Goal: Transaction & Acquisition: Purchase product/service

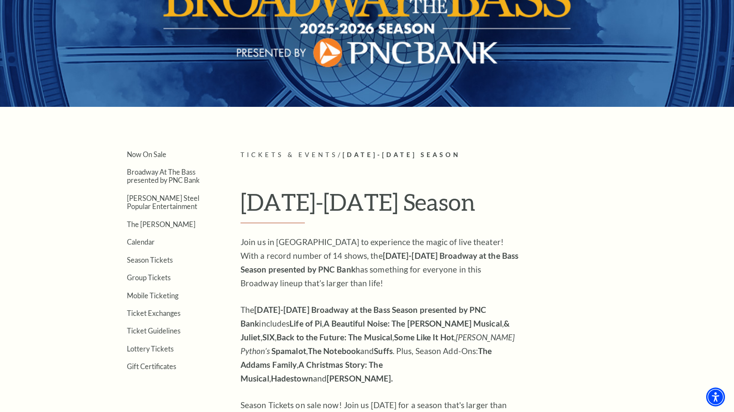
scroll to position [102, 0]
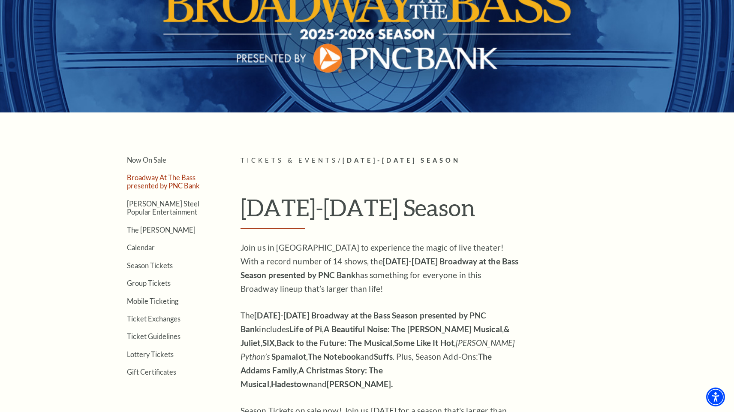
click at [160, 180] on link "Broadway At The Bass presented by PNC Bank" at bounding box center [163, 181] width 73 height 16
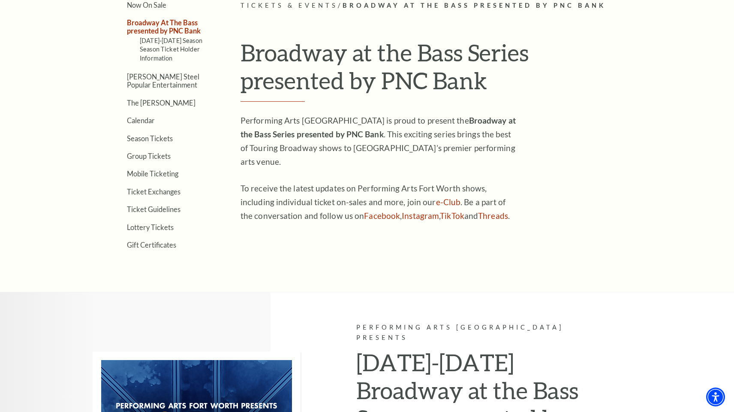
scroll to position [258, 0]
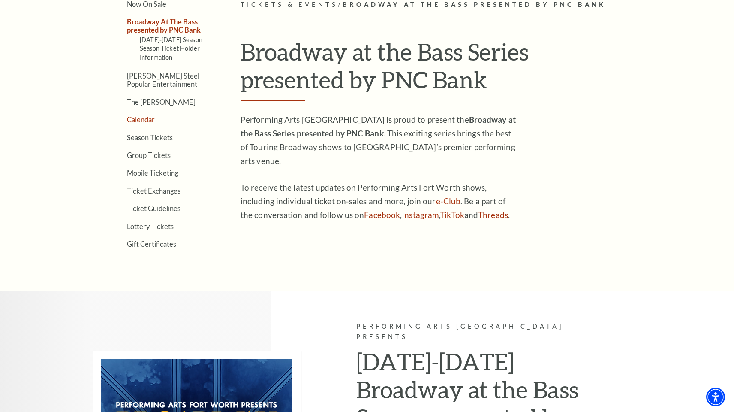
click at [147, 117] on link "Calendar" at bounding box center [141, 119] width 28 height 8
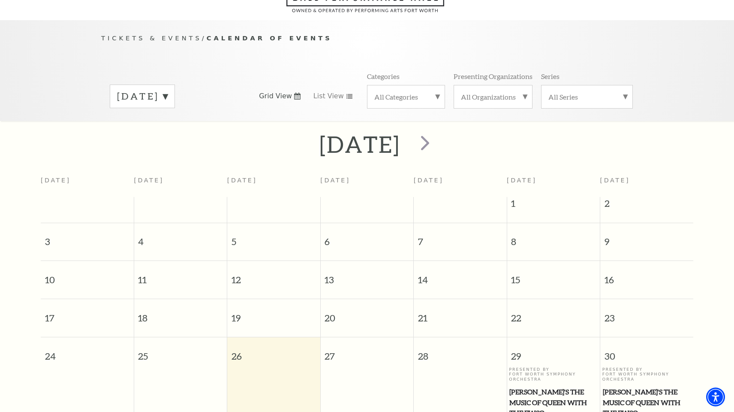
scroll to position [75, 0]
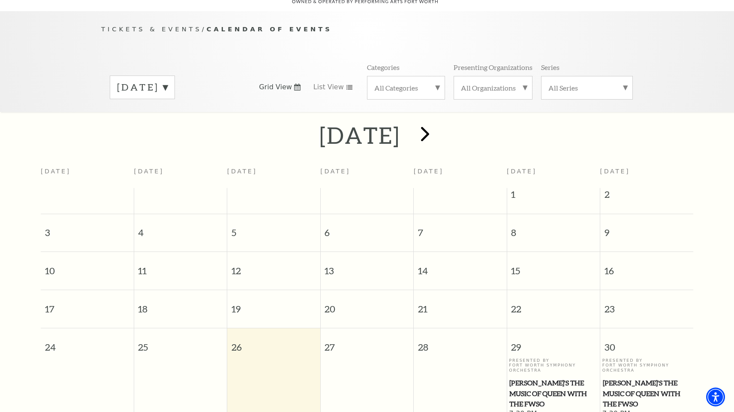
click at [437, 124] on span "next" at bounding box center [425, 133] width 24 height 24
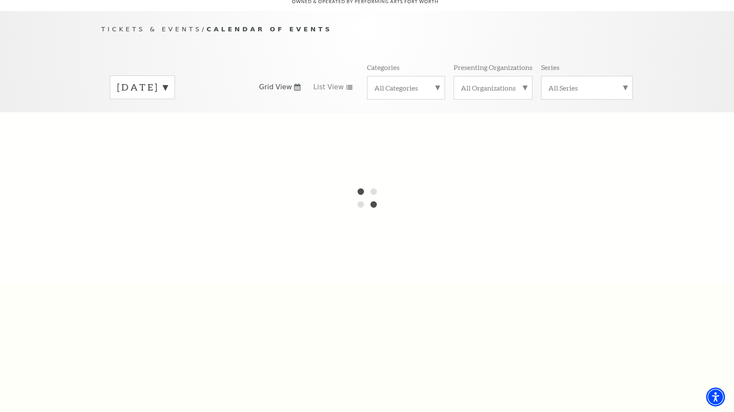
click at [168, 81] on label "August 2025" at bounding box center [142, 87] width 51 height 13
click at [183, 112] on div at bounding box center [367, 197] width 734 height 171
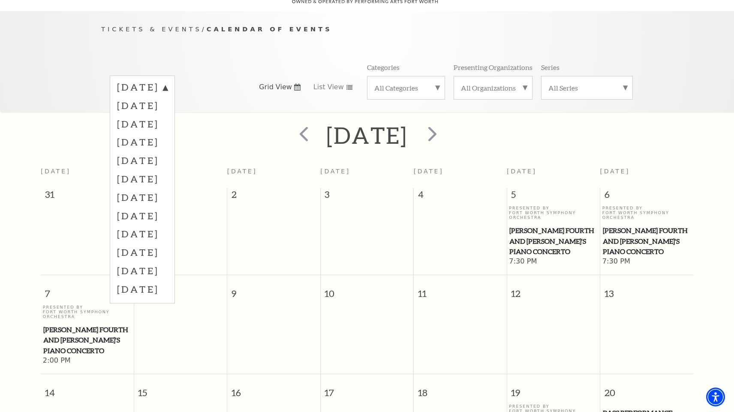
scroll to position [82, 0]
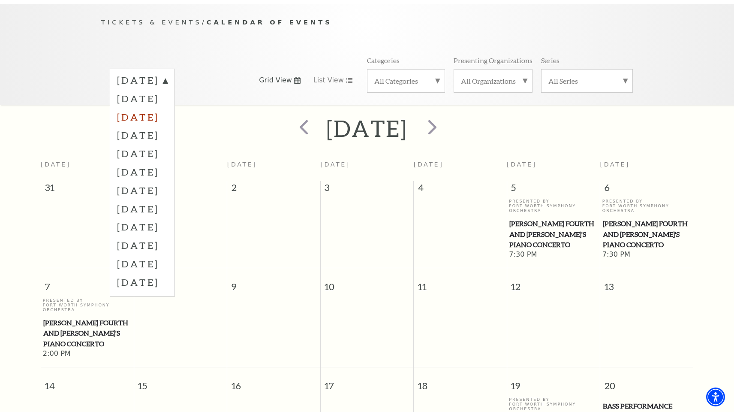
click at [161, 108] on label "October 2025" at bounding box center [142, 117] width 51 height 18
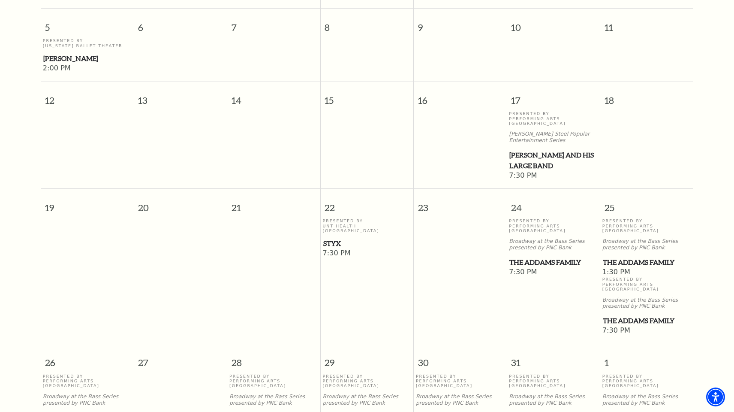
scroll to position [397, 0]
click at [535, 257] on span "The Addams Family" at bounding box center [553, 262] width 88 height 11
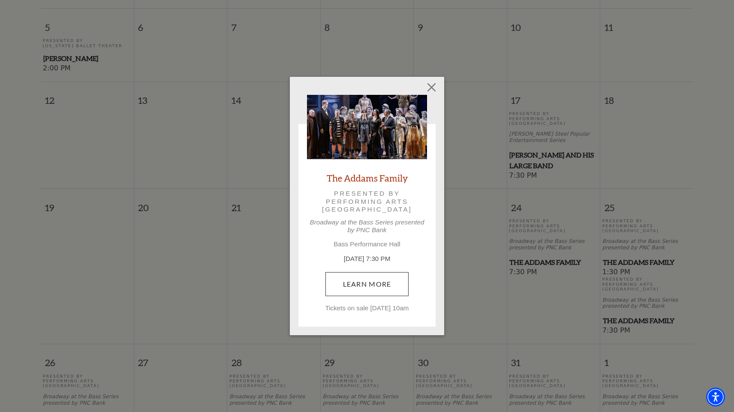
click at [376, 284] on link "Learn More" at bounding box center [367, 284] width 84 height 24
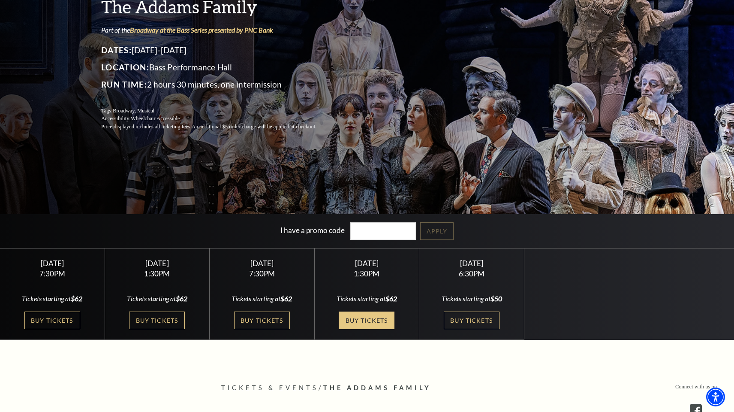
scroll to position [96, 0]
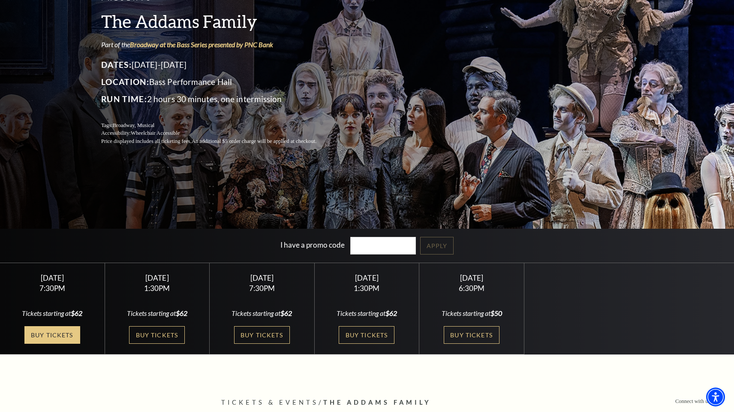
click at [61, 331] on link "Buy Tickets" at bounding box center [52, 335] width 56 height 18
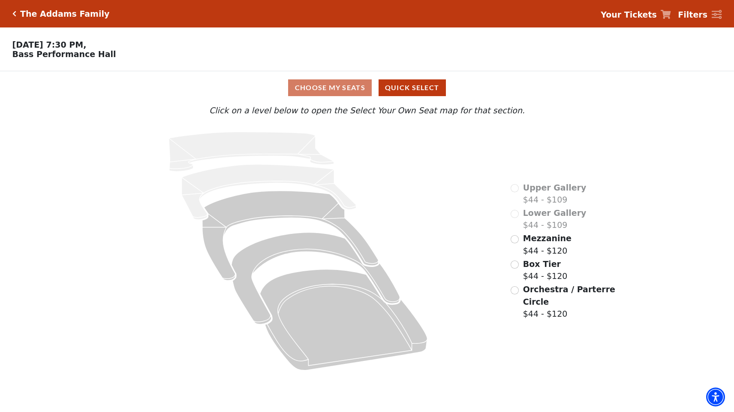
click at [514, 263] on input "Box Tier$44 - $120\a" at bounding box center [515, 264] width 8 height 8
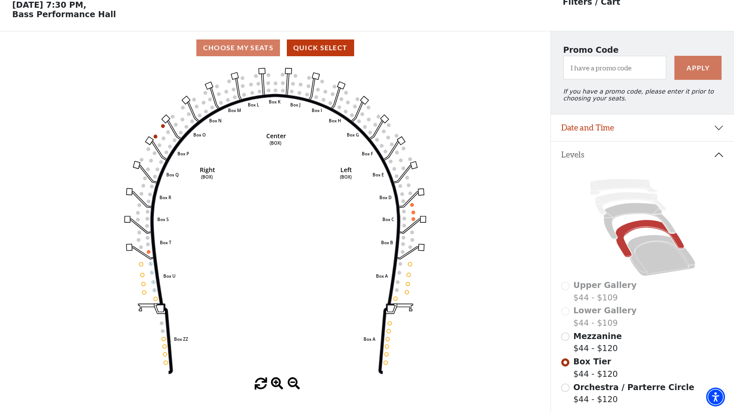
scroll to position [40, 0]
click at [639, 211] on icon at bounding box center [640, 221] width 72 height 36
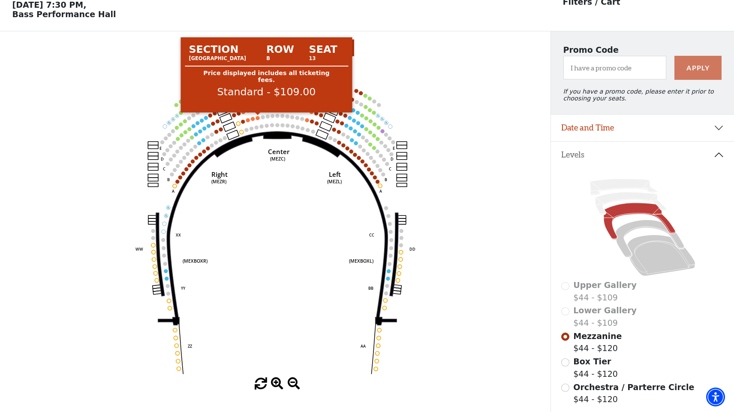
click at [258, 118] on circle at bounding box center [258, 118] width 4 height 4
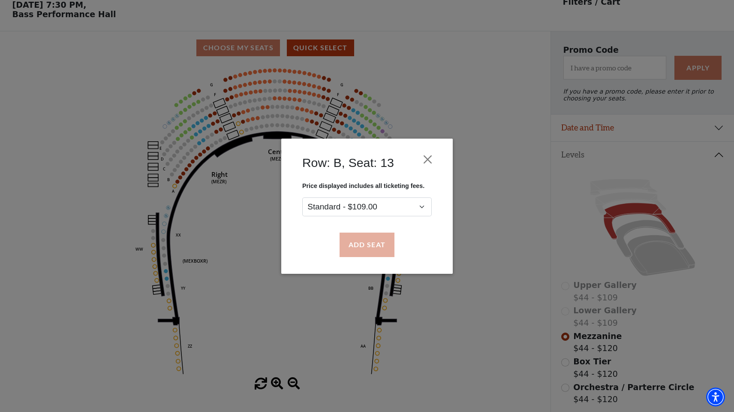
click at [364, 240] on button "Add Seat" at bounding box center [367, 244] width 55 height 24
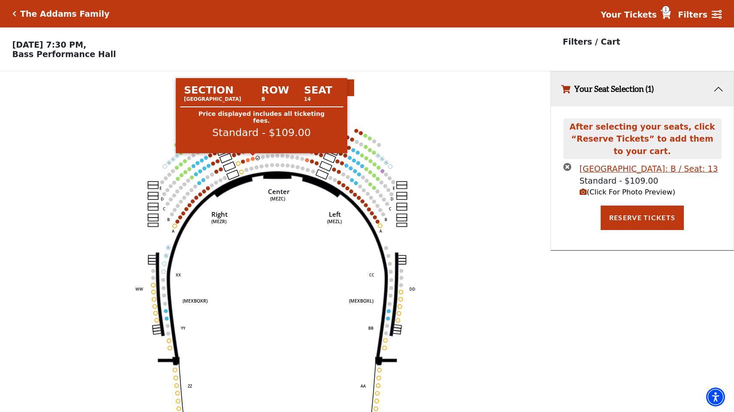
click at [253, 157] on circle at bounding box center [253, 158] width 4 height 4
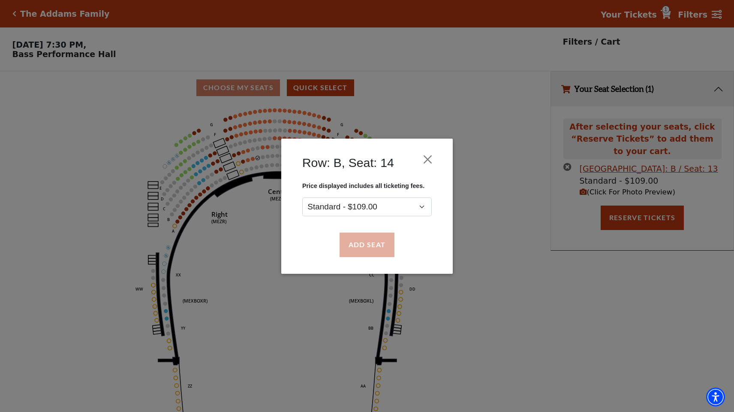
click at [369, 247] on button "Add Seat" at bounding box center [367, 244] width 55 height 24
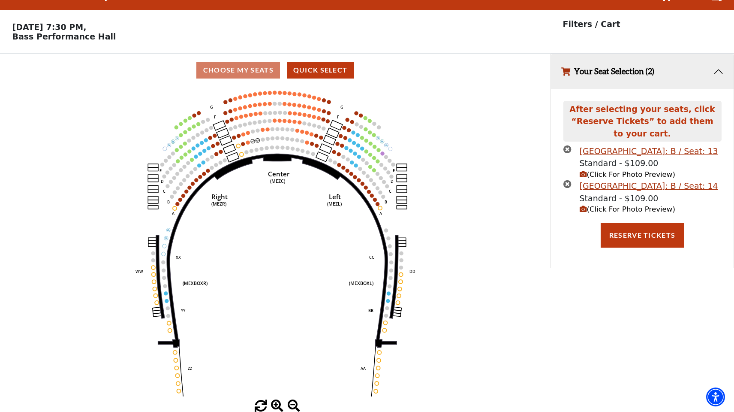
scroll to position [17, 0]
click at [624, 174] on span "(Click For Photo Preview)" at bounding box center [628, 175] width 96 height 8
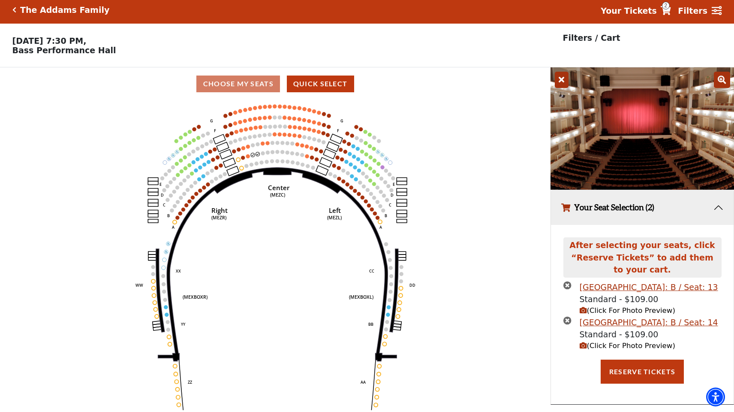
scroll to position [4, 0]
click at [653, 367] on button "Reserve Tickets" at bounding box center [642, 371] width 83 height 24
